Goal: Information Seeking & Learning: Learn about a topic

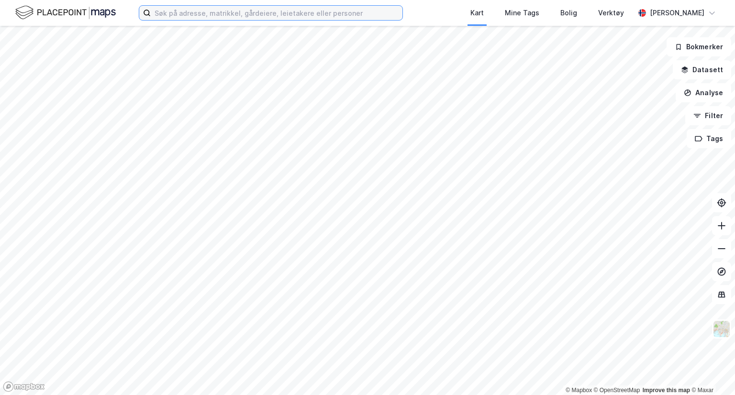
click at [217, 6] on input at bounding box center [277, 13] width 252 height 14
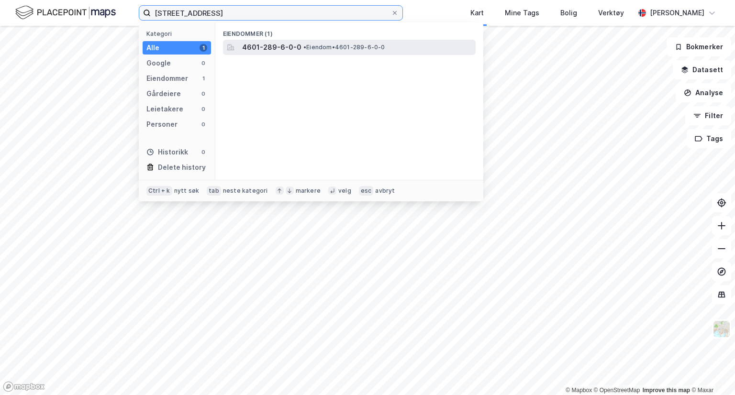
type input "[STREET_ADDRESS]"
